Goal: Use online tool/utility: Use online tool/utility

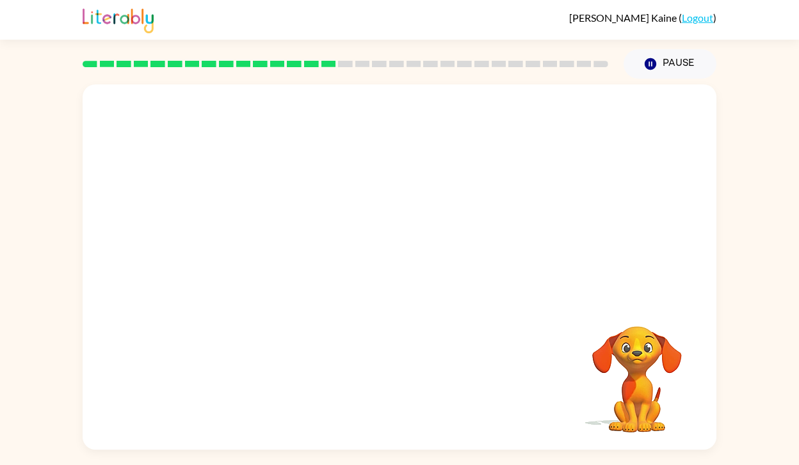
click at [635, 340] on video "Your browser must support playing .mp4 files to use Literably. Please try using…" at bounding box center [637, 371] width 128 height 128
click at [248, 234] on video "Your browser must support playing .mp4 files to use Literably. Please try using…" at bounding box center [400, 192] width 634 height 215
click at [254, 243] on video "Your browser must support playing .mp4 files to use Literably. Please try using…" at bounding box center [400, 192] width 634 height 215
drag, startPoint x: 254, startPoint y: 243, endPoint x: 328, endPoint y: 182, distance: 96.0
click at [328, 182] on video "Your browser must support playing .mp4 files to use Literably. Please try using…" at bounding box center [400, 192] width 634 height 215
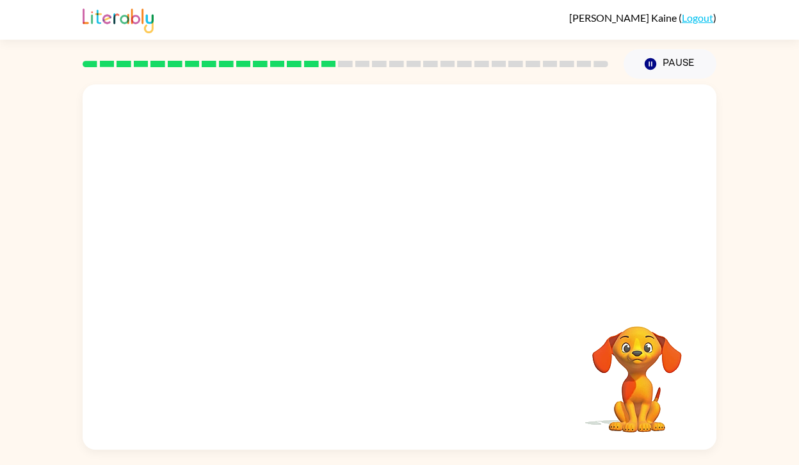
click at [248, 234] on video "Your browser must support playing .mp4 files to use Literably. Please try using…" at bounding box center [400, 192] width 634 height 215
click at [255, 245] on video "Your browser must support playing .mp4 files to use Literably. Please try using…" at bounding box center [400, 192] width 634 height 215
click at [256, 243] on video "Your browser must support playing .mp4 files to use Literably. Please try using…" at bounding box center [400, 192] width 634 height 215
click at [253, 245] on video "Your browser must support playing .mp4 files to use Literably. Please try using…" at bounding box center [400, 192] width 634 height 215
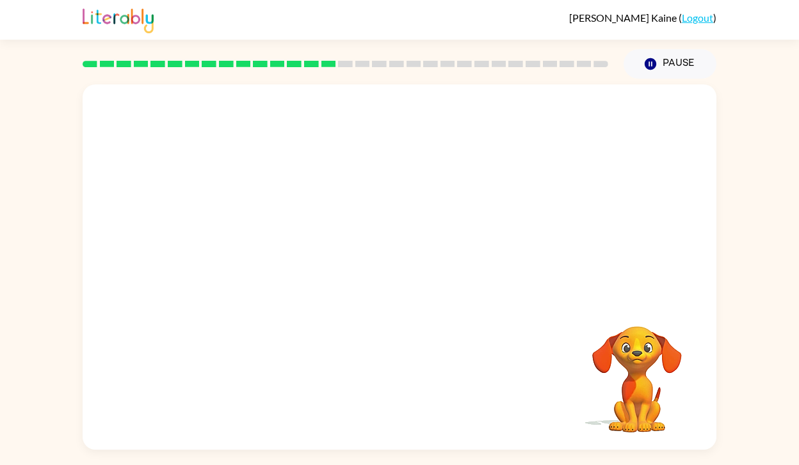
click at [253, 245] on video "Your browser must support playing .mp4 files to use Literably. Please try using…" at bounding box center [400, 192] width 634 height 215
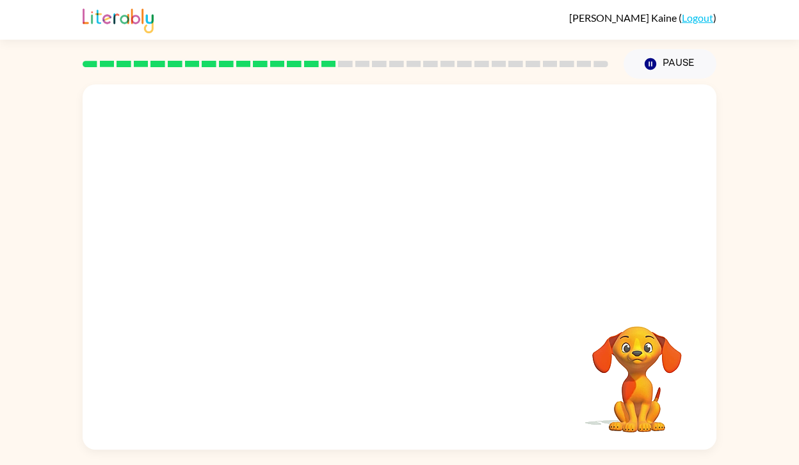
click at [257, 241] on video "Your browser must support playing .mp4 files to use Literably. Please try using…" at bounding box center [400, 192] width 634 height 215
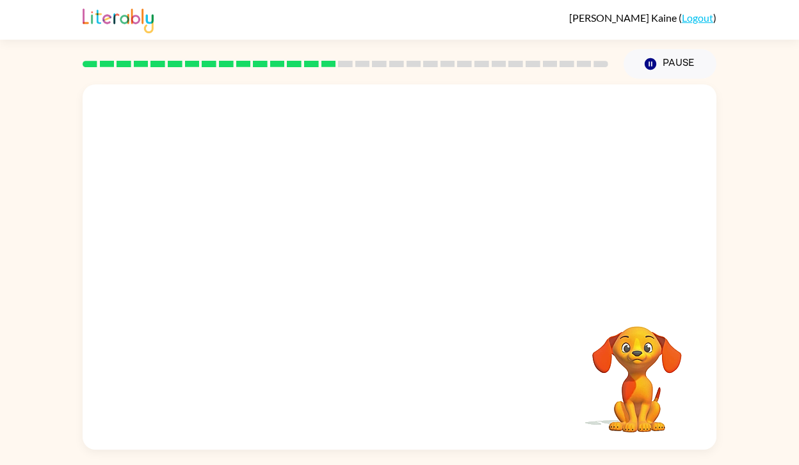
click at [257, 241] on video "Your browser must support playing .mp4 files to use Literably. Please try using…" at bounding box center [400, 192] width 634 height 215
click at [375, 115] on video "Your browser must support playing .mp4 files to use Literably. Please try using…" at bounding box center [400, 192] width 634 height 215
click at [403, 283] on div at bounding box center [400, 273] width 82 height 47
click at [391, 278] on icon "button" at bounding box center [400, 274] width 22 height 22
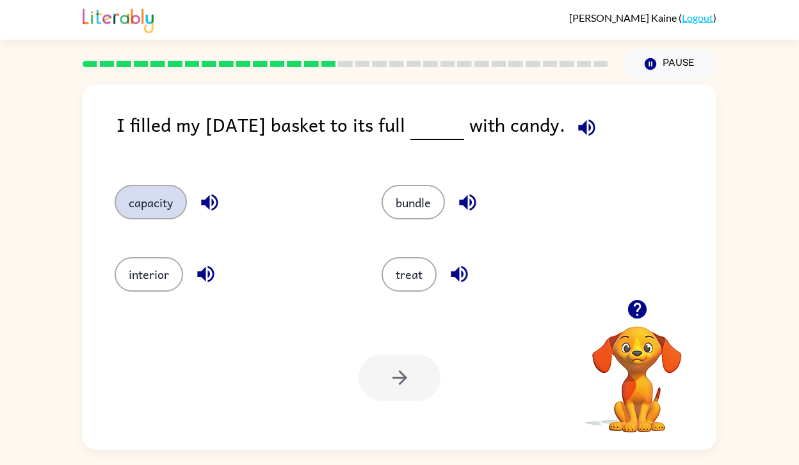
click at [154, 202] on button "capacity" at bounding box center [151, 202] width 72 height 35
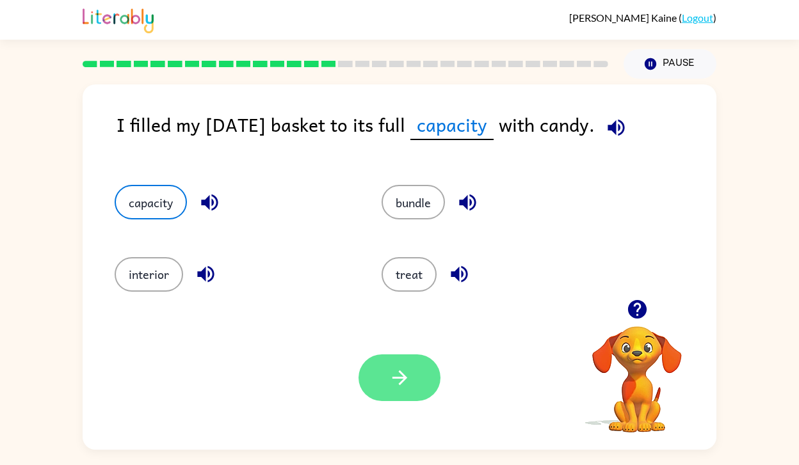
click at [392, 360] on button "button" at bounding box center [400, 378] width 82 height 47
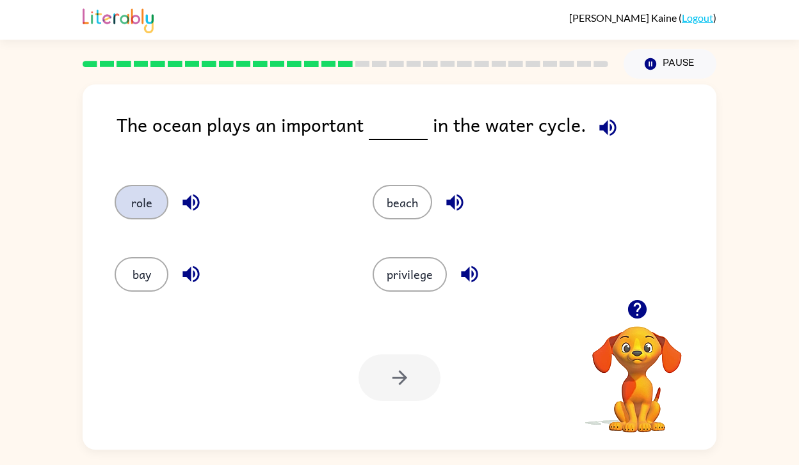
click at [148, 209] on button "role" at bounding box center [142, 202] width 54 height 35
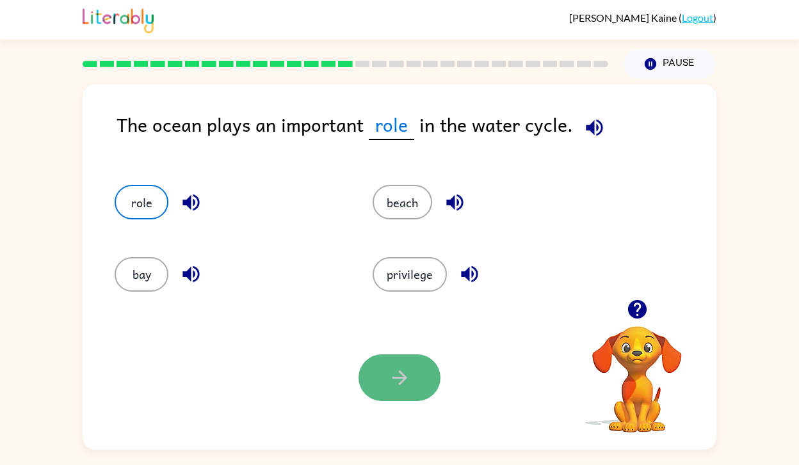
click at [406, 368] on icon "button" at bounding box center [400, 378] width 22 height 22
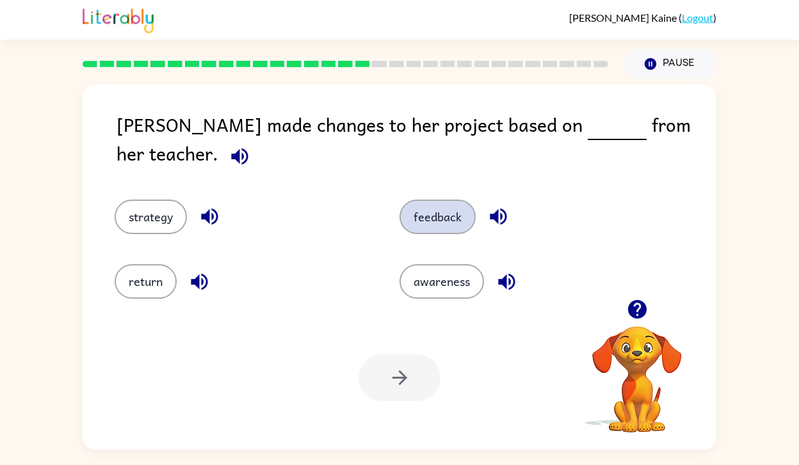
click at [436, 211] on button "feedback" at bounding box center [438, 217] width 76 height 35
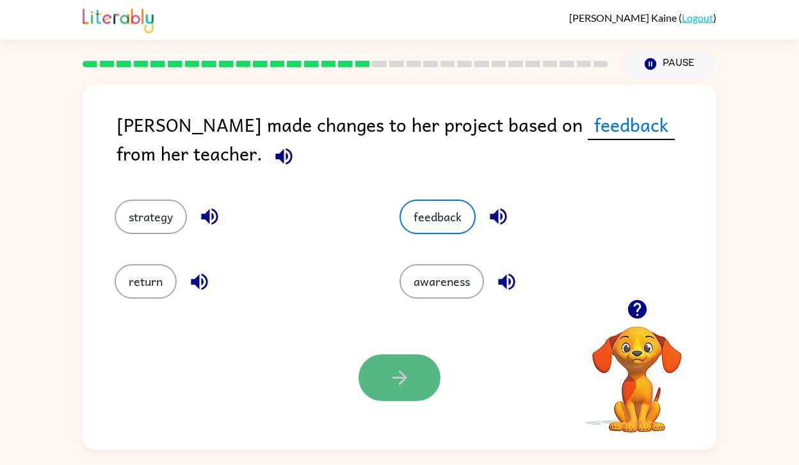
click at [400, 389] on icon "button" at bounding box center [400, 378] width 22 height 22
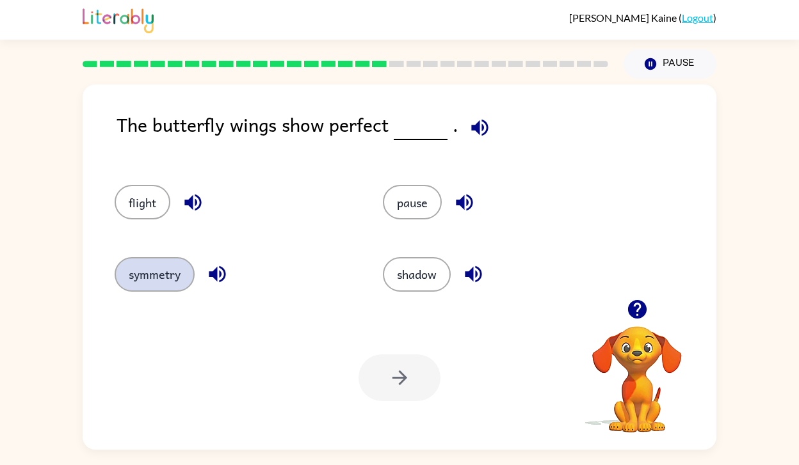
click at [147, 279] on button "symmetry" at bounding box center [155, 274] width 80 height 35
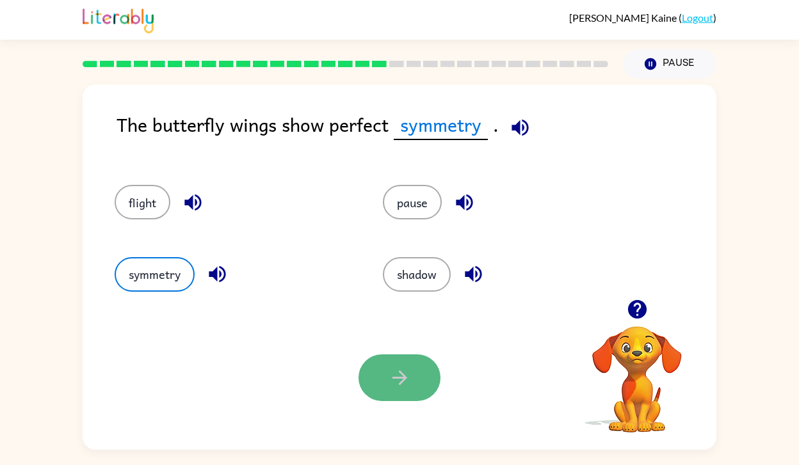
click at [399, 381] on icon "button" at bounding box center [400, 378] width 22 height 22
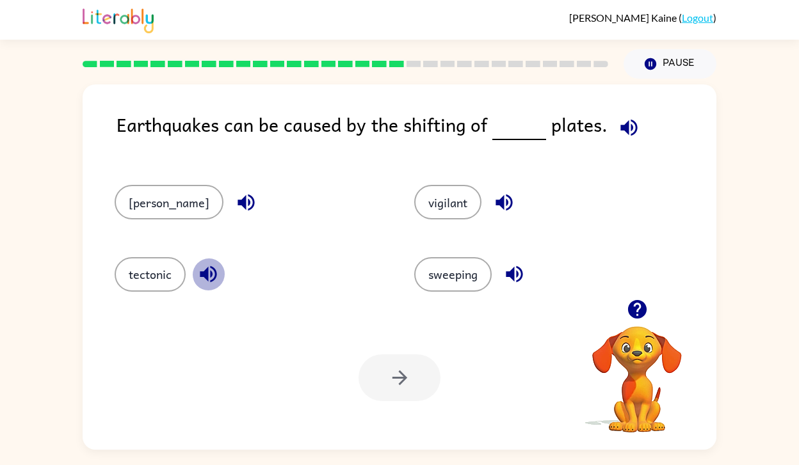
click at [201, 273] on icon "button" at bounding box center [208, 274] width 17 height 17
click at [496, 202] on icon "button" at bounding box center [504, 203] width 17 height 17
click at [414, 193] on button "vigilant" at bounding box center [447, 202] width 67 height 35
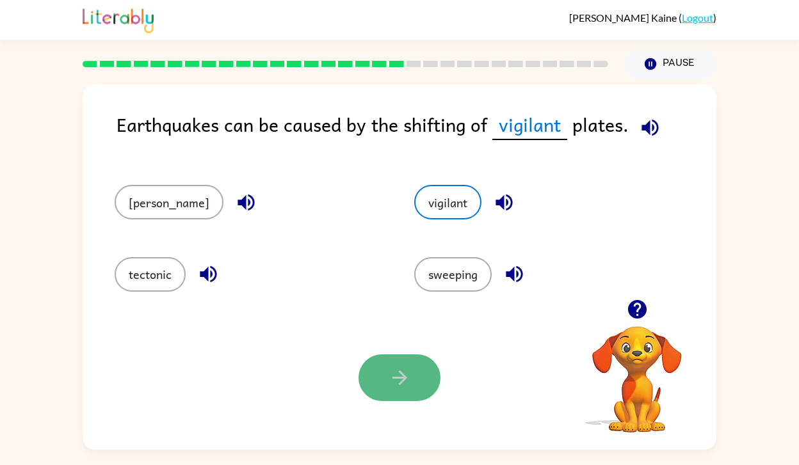
click at [419, 372] on button "button" at bounding box center [400, 378] width 82 height 47
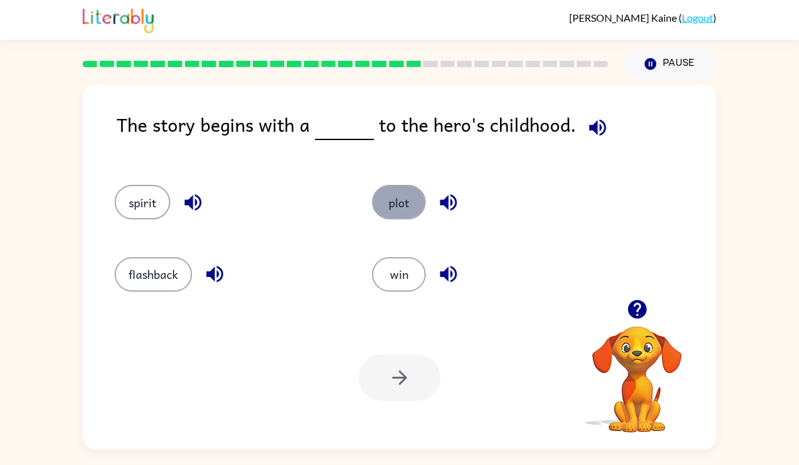
click at [389, 211] on button "plot" at bounding box center [399, 202] width 54 height 35
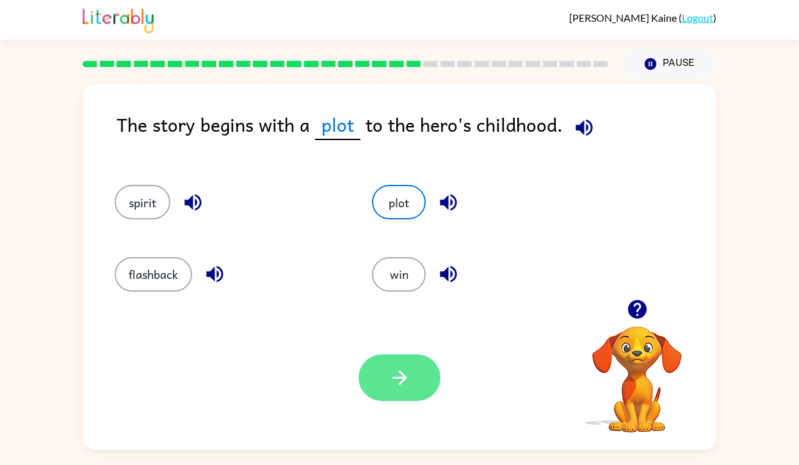
click at [394, 375] on icon "button" at bounding box center [400, 378] width 22 height 22
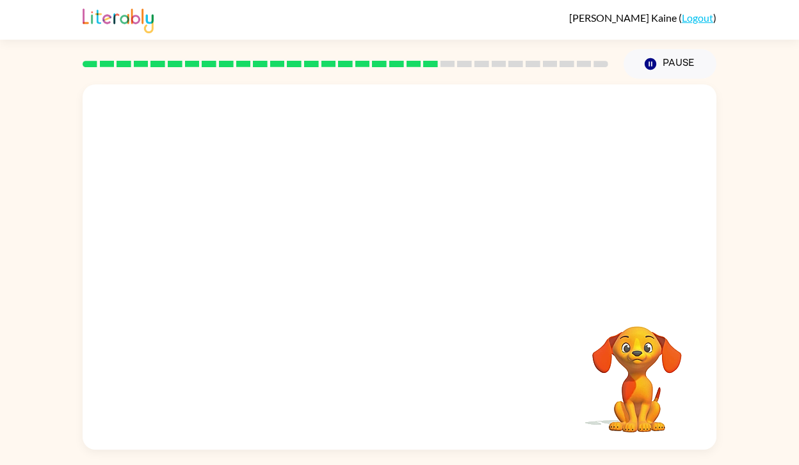
drag, startPoint x: 611, startPoint y: 355, endPoint x: 582, endPoint y: 318, distance: 47.4
click at [582, 318] on video "Your browser must support playing .mp4 files to use Literably. Please try using…" at bounding box center [637, 371] width 128 height 128
click at [411, 268] on button "button" at bounding box center [400, 273] width 82 height 47
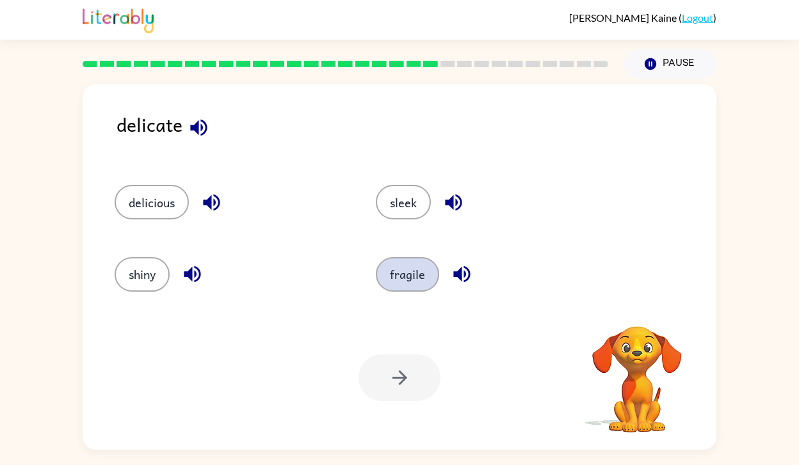
click at [402, 264] on button "fragile" at bounding box center [407, 274] width 63 height 35
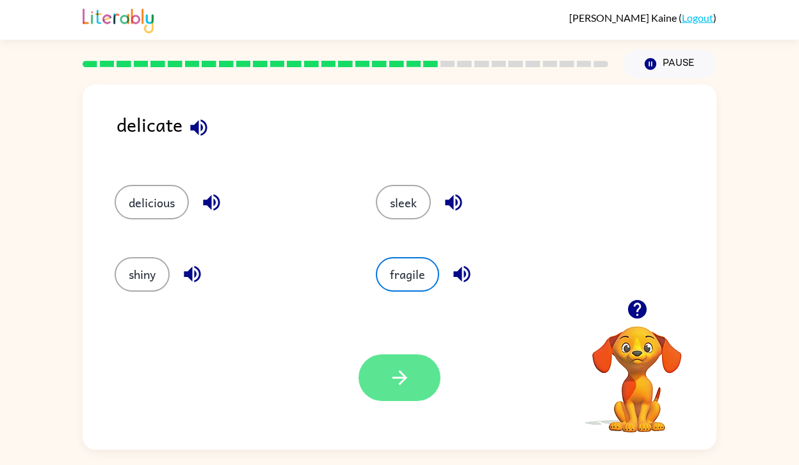
click at [408, 375] on icon "button" at bounding box center [400, 378] width 22 height 22
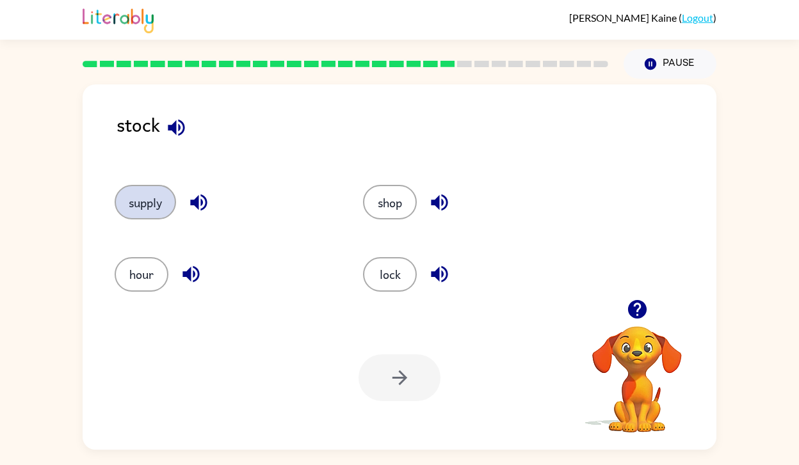
click at [158, 208] on button "supply" at bounding box center [145, 202] width 61 height 35
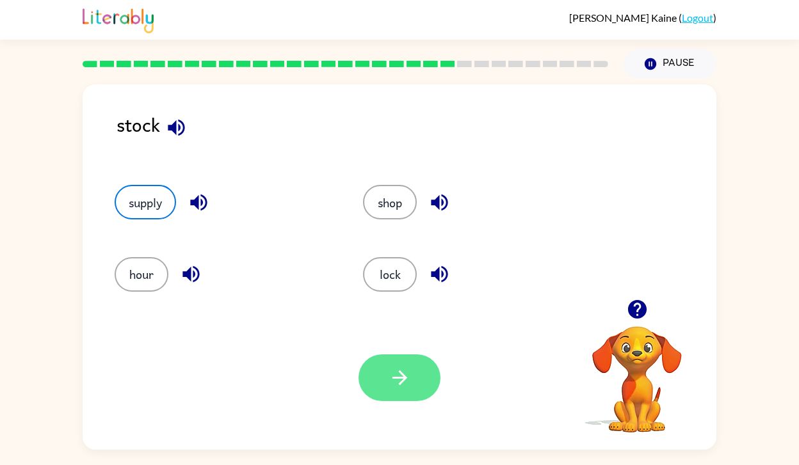
click at [406, 375] on icon "button" at bounding box center [400, 378] width 22 height 22
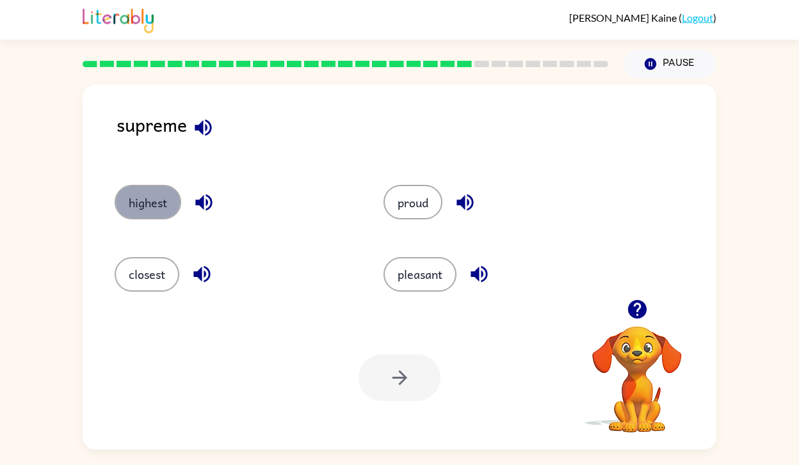
click at [139, 206] on button "highest" at bounding box center [148, 202] width 67 height 35
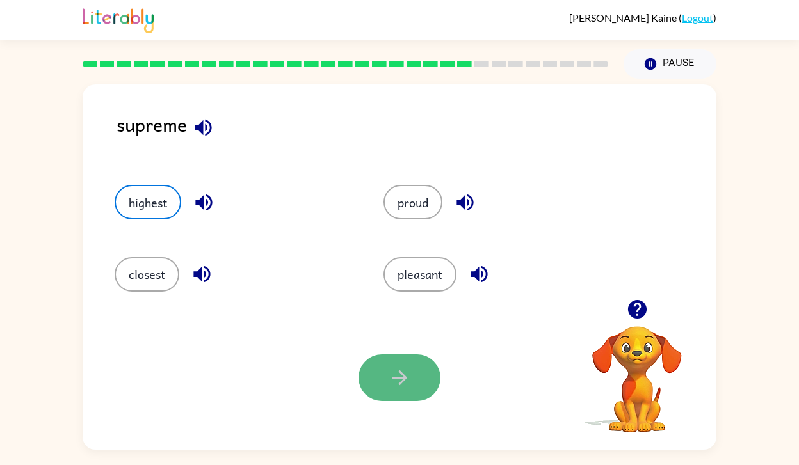
click at [410, 371] on icon "button" at bounding box center [400, 378] width 22 height 22
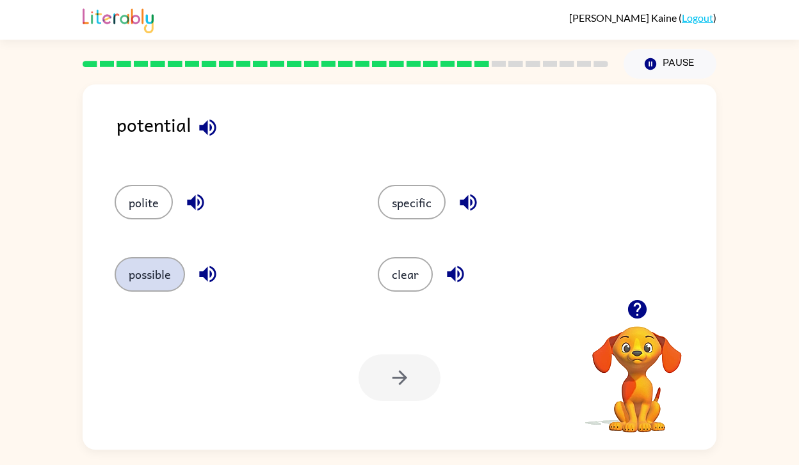
click at [156, 284] on button "possible" at bounding box center [150, 274] width 70 height 35
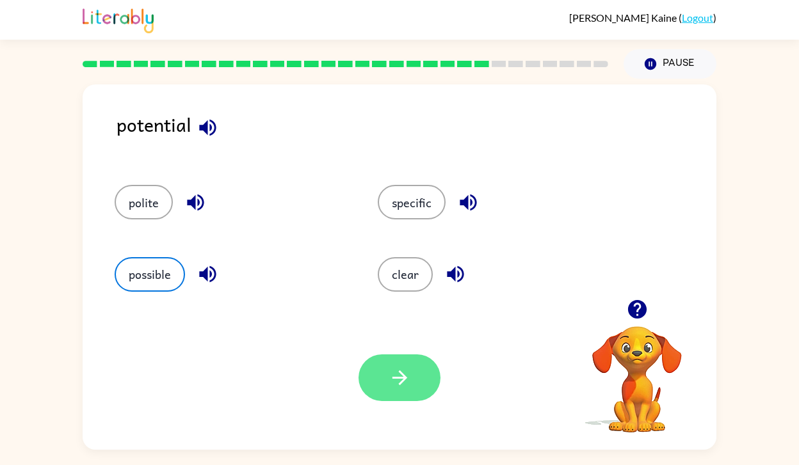
click at [380, 382] on button "button" at bounding box center [400, 378] width 82 height 47
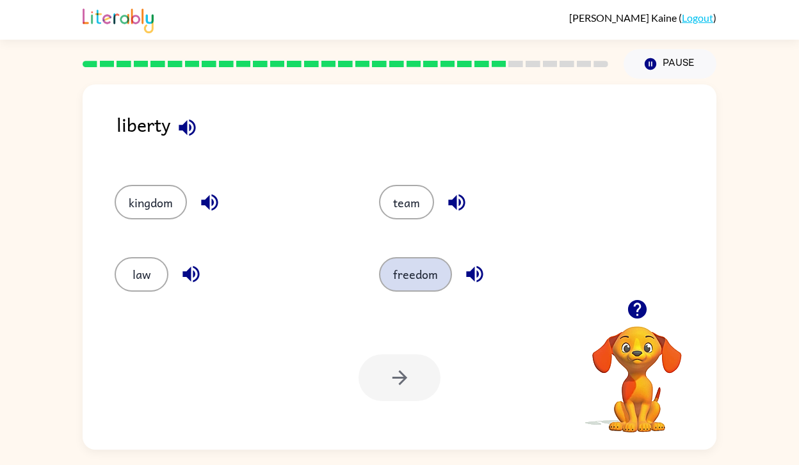
click at [425, 276] on button "freedom" at bounding box center [415, 274] width 73 height 35
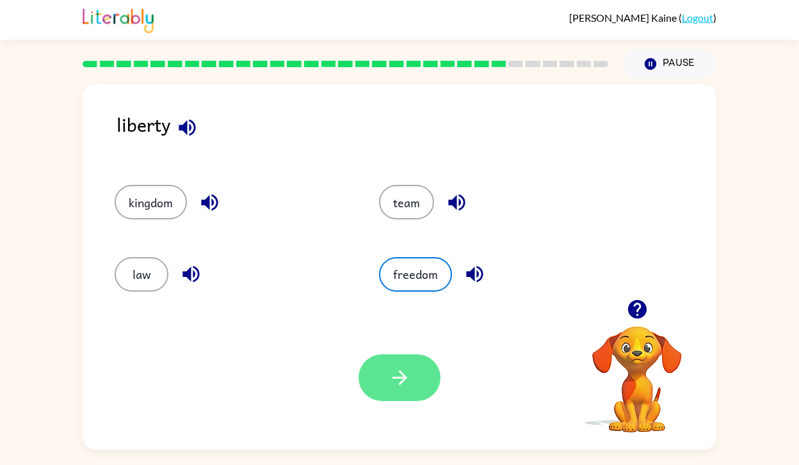
click at [412, 382] on button "button" at bounding box center [400, 378] width 82 height 47
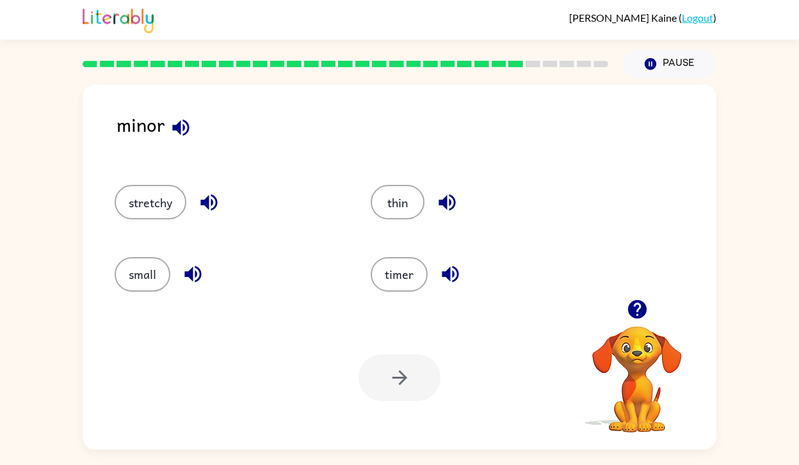
click at [125, 256] on div "small" at bounding box center [218, 269] width 256 height 72
click at [142, 262] on button "small" at bounding box center [143, 274] width 56 height 35
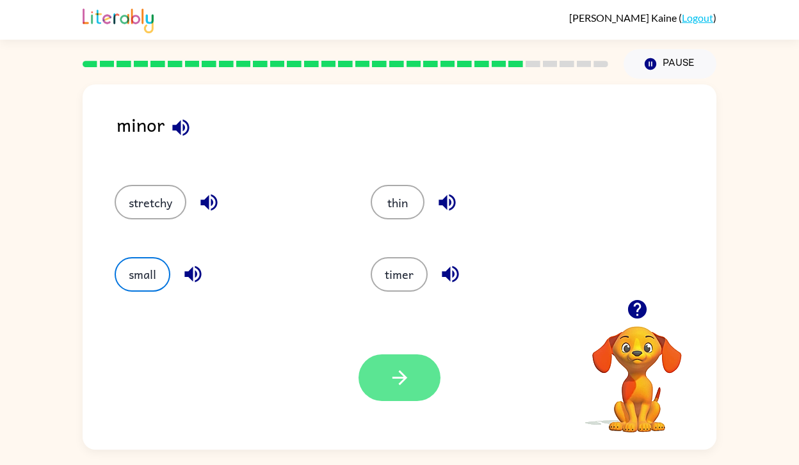
click at [411, 370] on button "button" at bounding box center [400, 378] width 82 height 47
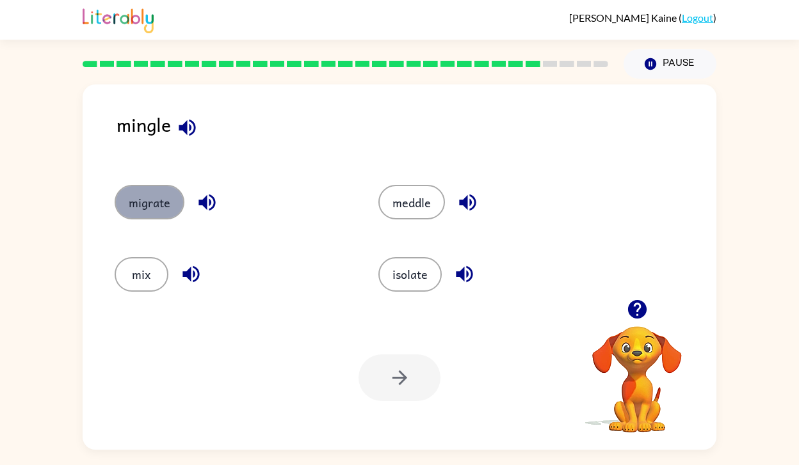
click at [150, 209] on button "migrate" at bounding box center [150, 202] width 70 height 35
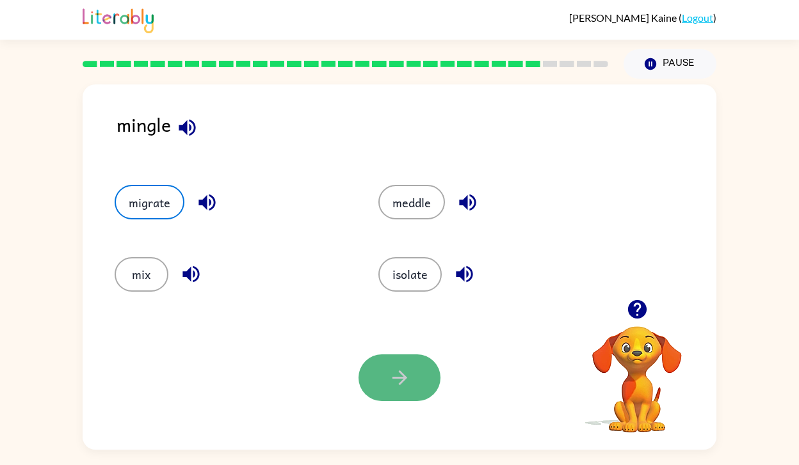
click at [384, 382] on button "button" at bounding box center [400, 378] width 82 height 47
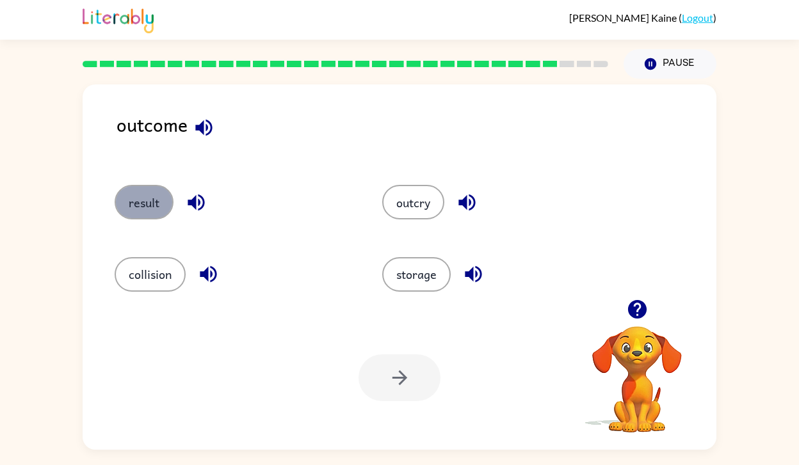
click at [139, 199] on button "result" at bounding box center [144, 202] width 59 height 35
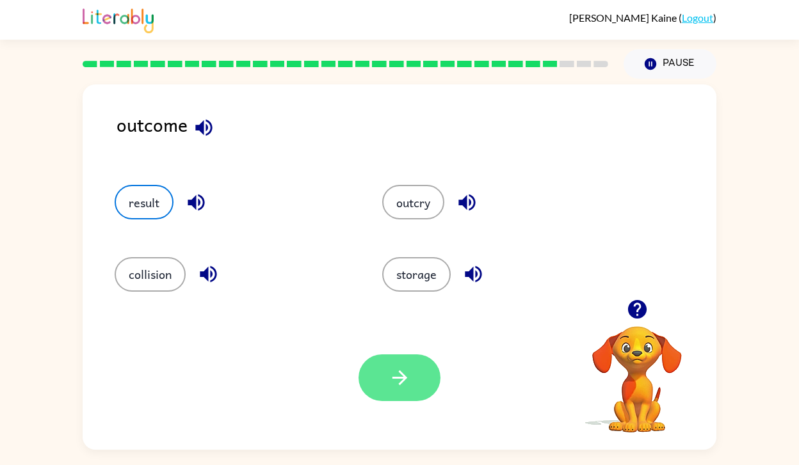
click at [404, 375] on icon "button" at bounding box center [400, 378] width 22 height 22
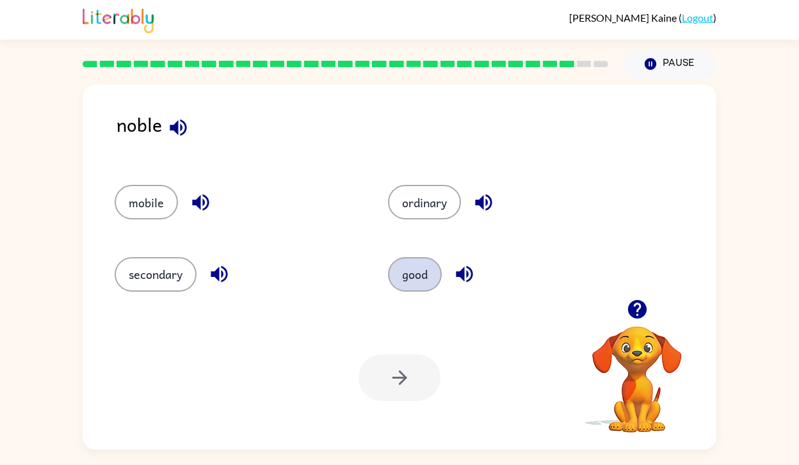
click at [432, 280] on button "good" at bounding box center [415, 274] width 54 height 35
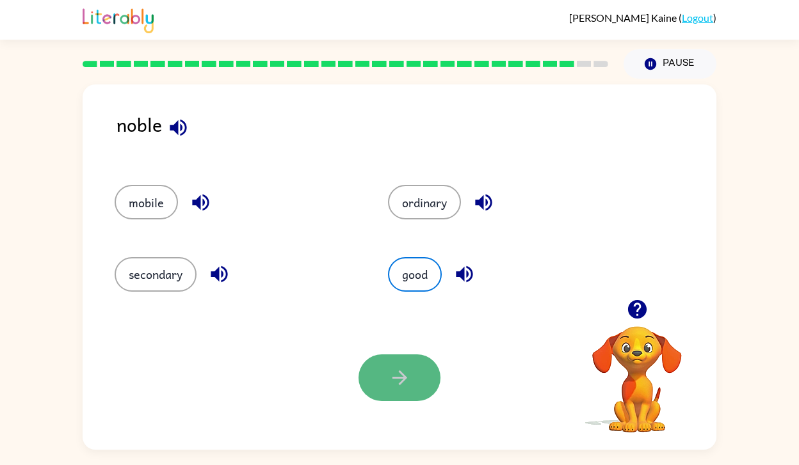
click at [399, 373] on icon "button" at bounding box center [400, 378] width 22 height 22
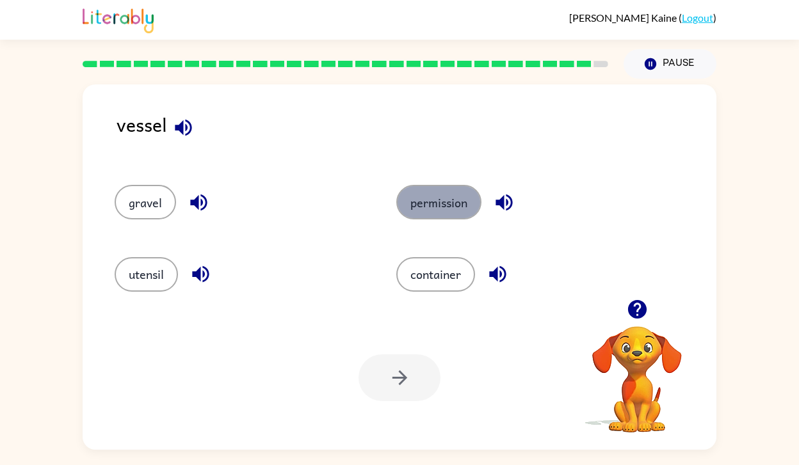
click at [426, 197] on button "permission" at bounding box center [438, 202] width 85 height 35
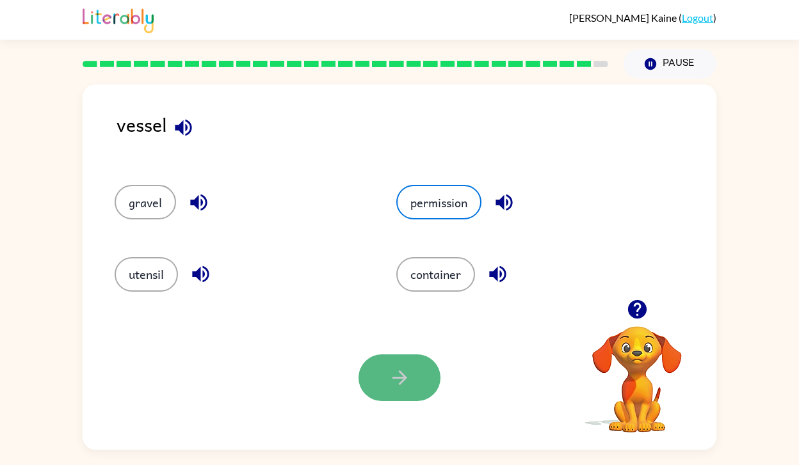
click at [427, 372] on button "button" at bounding box center [400, 378] width 82 height 47
